Goal: Task Accomplishment & Management: Use online tool/utility

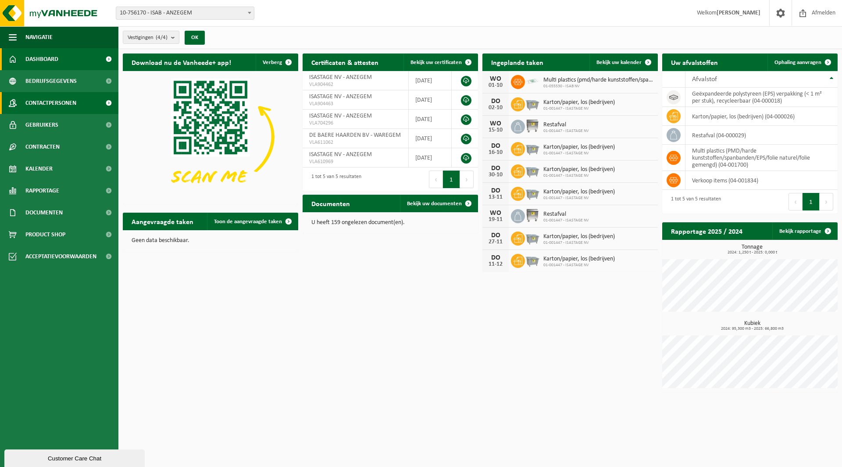
click at [68, 98] on span "Contactpersonen" at bounding box center [50, 103] width 51 height 22
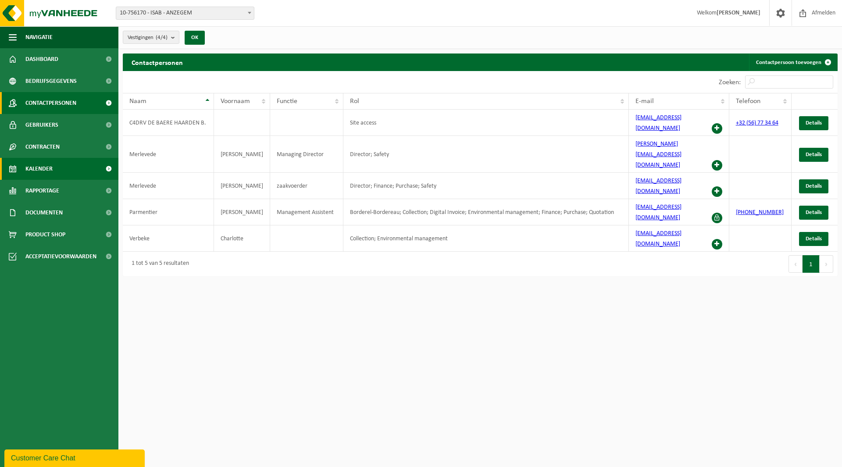
click at [43, 174] on span "Kalender" at bounding box center [38, 169] width 27 height 22
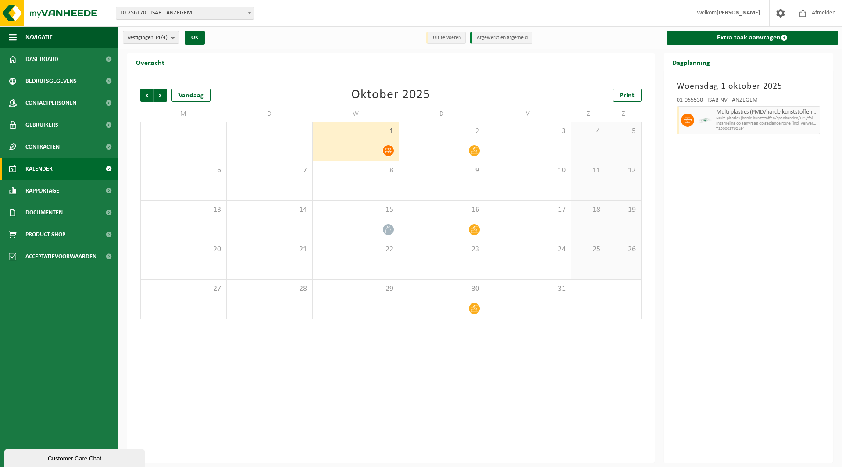
click at [785, 121] on span "Inzameling op aanvraag op geplande route (incl. verwerking)" at bounding box center [767, 123] width 102 height 5
click at [355, 228] on div at bounding box center [355, 230] width 77 height 12
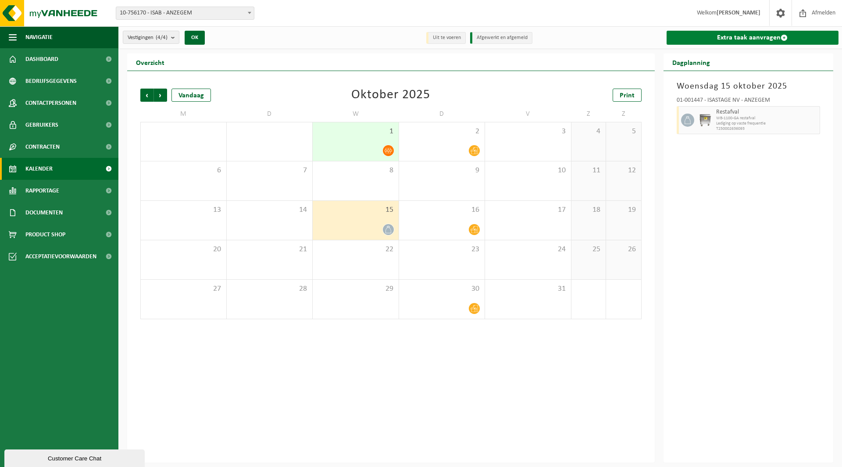
click at [698, 38] on link "Extra taak aanvragen" at bounding box center [753, 38] width 172 height 14
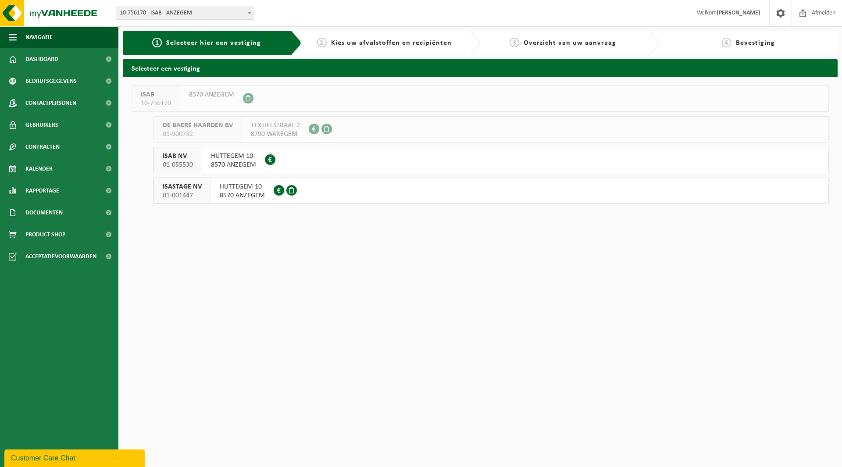
click at [229, 156] on span "HUTTEGEM 10" at bounding box center [233, 156] width 45 height 9
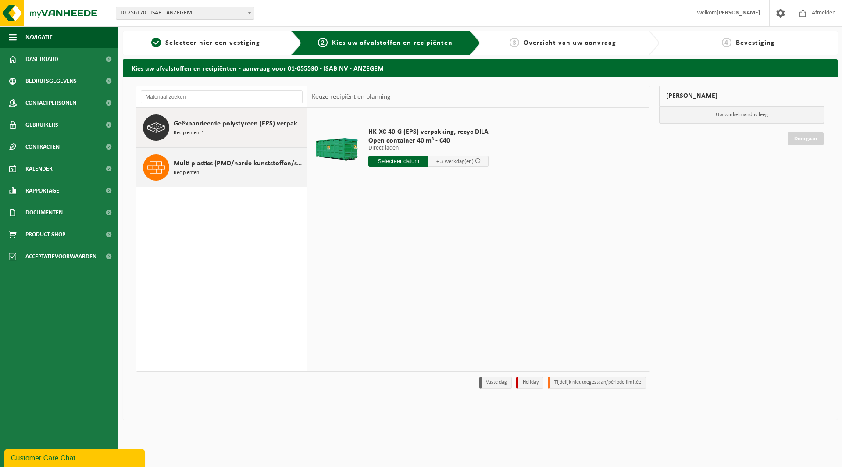
click at [181, 166] on span "Multi plastics (PMD/harde kunststoffen/spanbanden/EPS/folie naturel/folie gemen…" at bounding box center [239, 163] width 131 height 11
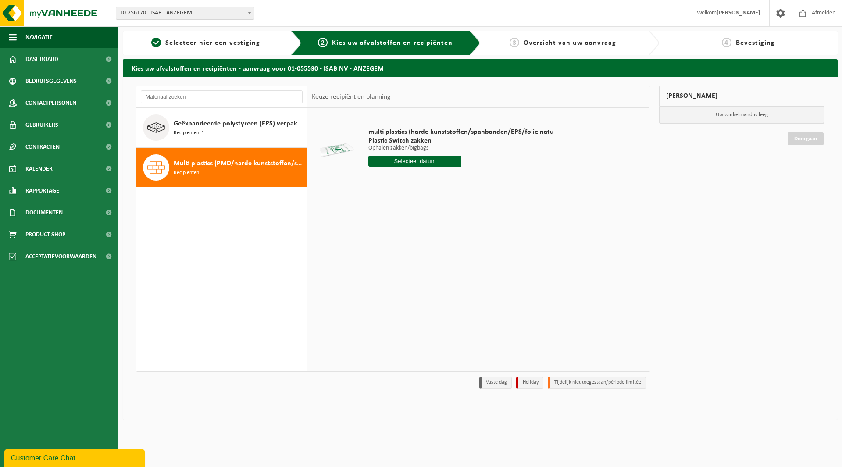
click at [411, 158] on input "text" at bounding box center [414, 161] width 93 height 11
click at [405, 241] on div "15" at bounding box center [407, 239] width 15 height 14
type input "Van 2025-10-15"
click at [799, 142] on link "Doorgaan" at bounding box center [806, 138] width 36 height 13
click at [400, 195] on button "In winkelmand" at bounding box center [393, 194] width 48 height 14
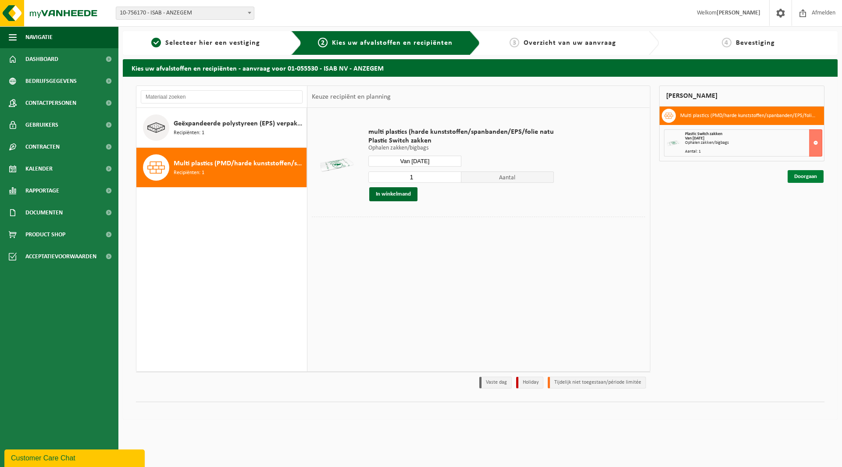
click at [809, 174] on link "Doorgaan" at bounding box center [806, 176] width 36 height 13
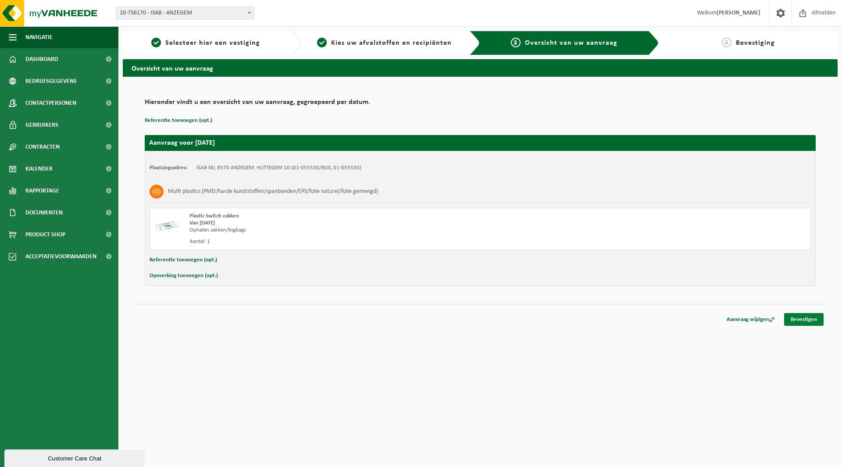
click at [813, 316] on link "Bevestigen" at bounding box center [803, 319] width 39 height 13
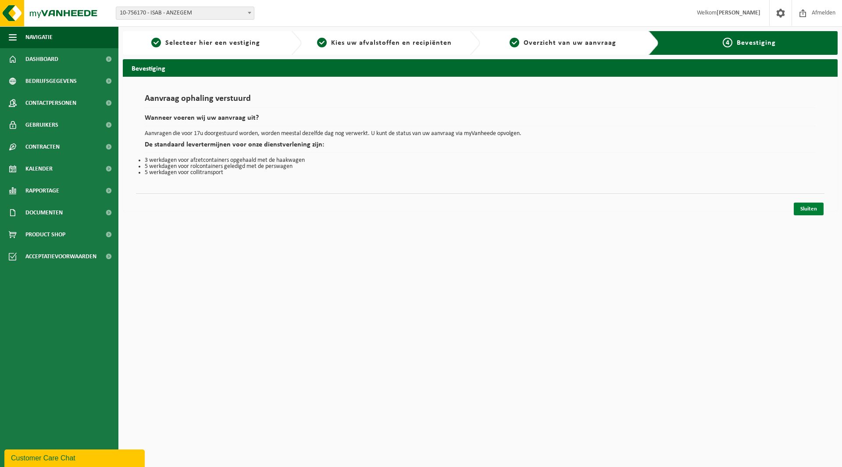
click at [801, 211] on link "Sluiten" at bounding box center [809, 209] width 30 height 13
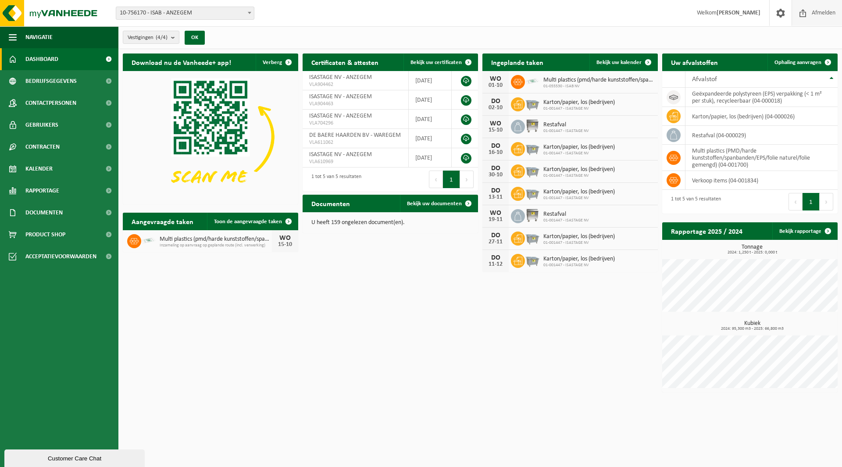
click at [821, 15] on span "Afmelden" at bounding box center [824, 13] width 28 height 26
